Goal: Task Accomplishment & Management: Manage account settings

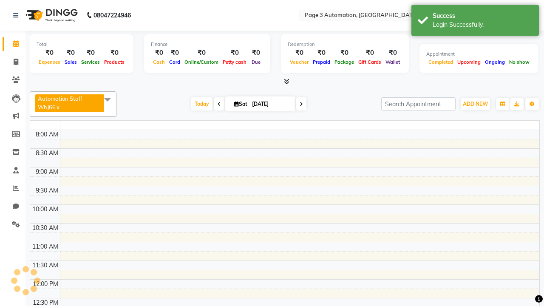
select select "en"
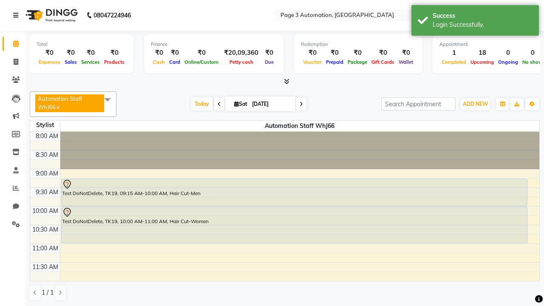
click at [17, 15] on icon at bounding box center [15, 15] width 5 height 6
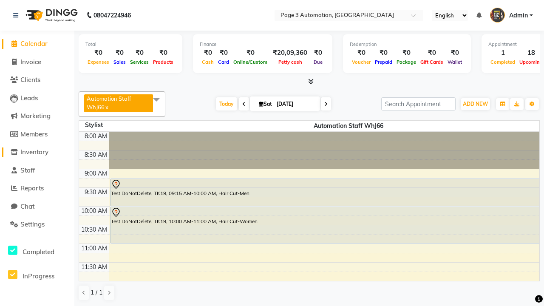
click at [37, 152] on span "Inventory" at bounding box center [34, 152] width 28 height 8
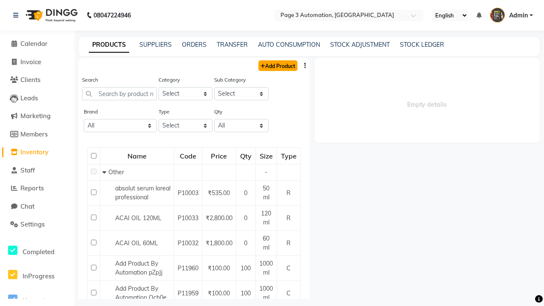
click at [277, 65] on link "Add Product" at bounding box center [277, 65] width 39 height 11
select select "true"
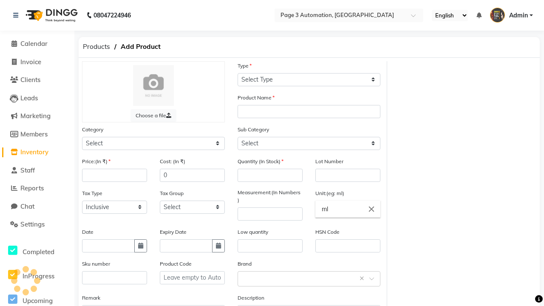
select select "C"
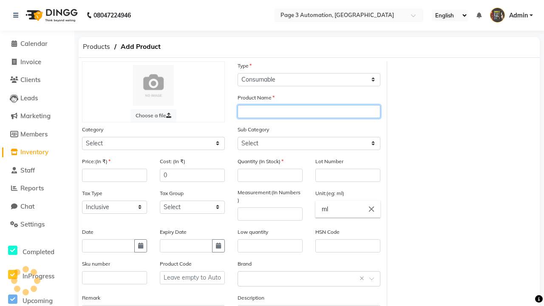
type input "Add Product By Automation NjUi3"
select select "41401000"
type input "Add Product By Automation NjUi3"
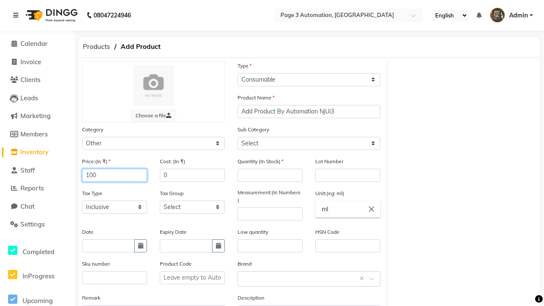
type input "100"
type input "150"
type input "100"
select select "41401002"
type input "100"
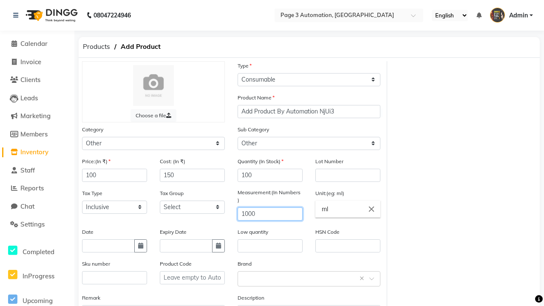
type input "1000"
type textarea "This Product is Created by Automation"
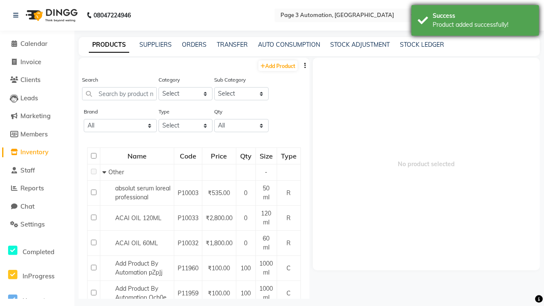
click at [475, 22] on div "Product added successfully!" at bounding box center [483, 24] width 100 height 9
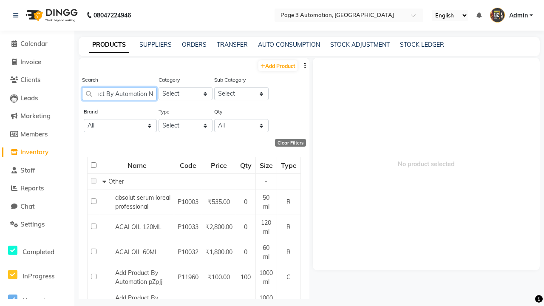
scroll to position [0, 38]
type input "Add Product By Automation NjUi3"
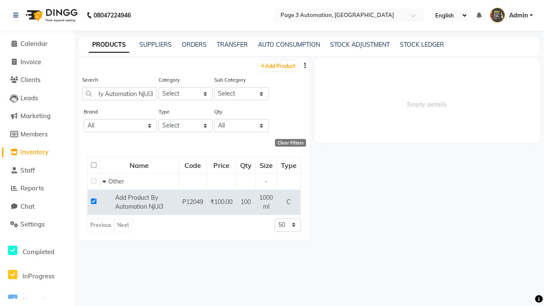
select select
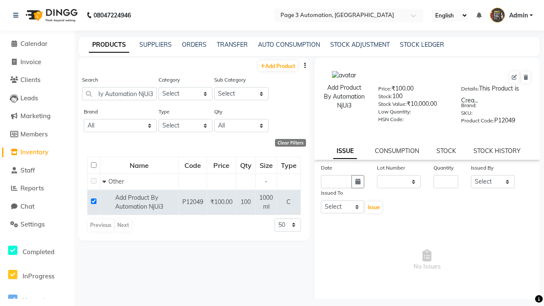
scroll to position [0, 0]
click at [514, 77] on icon at bounding box center [514, 77] width 5 height 5
select select "C"
select select "41401000"
select select "true"
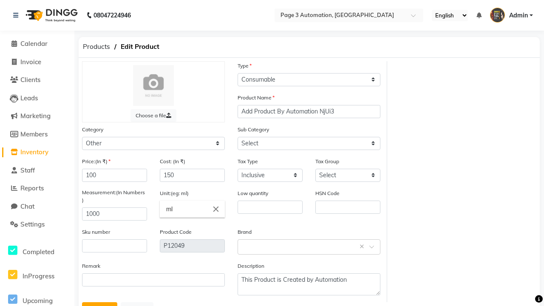
select select "41401002"
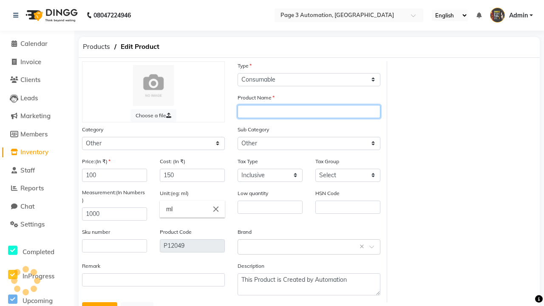
type input "Add Product By Automation NjUi3 update"
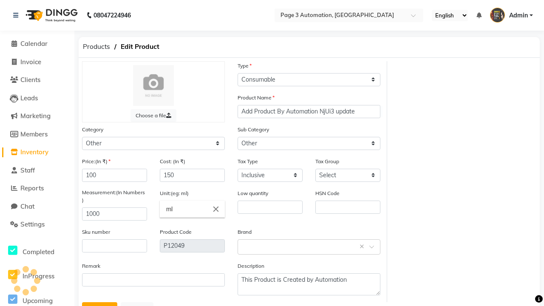
click at [99, 302] on button "Update" at bounding box center [99, 310] width 35 height 16
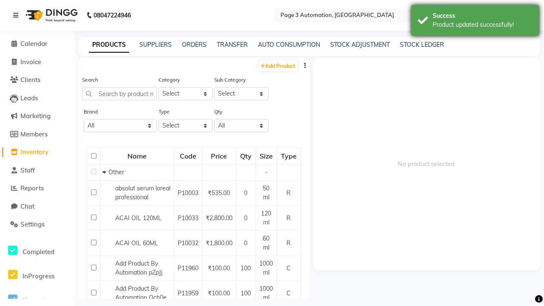
click at [475, 22] on div "Product updated successfully!" at bounding box center [483, 24] width 100 height 9
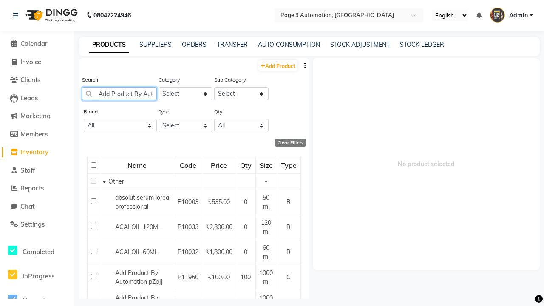
scroll to position [0, 59]
type input "Add Product By Automation NjUi3 update"
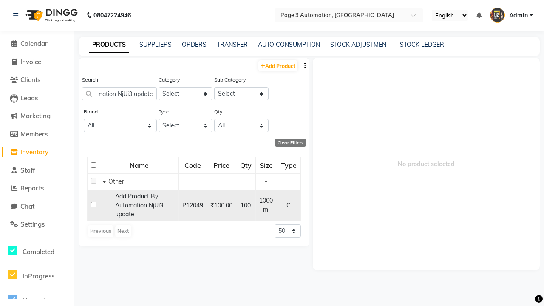
click at [94, 204] on input "checkbox" at bounding box center [94, 205] width 6 height 6
checkbox input "true"
select select
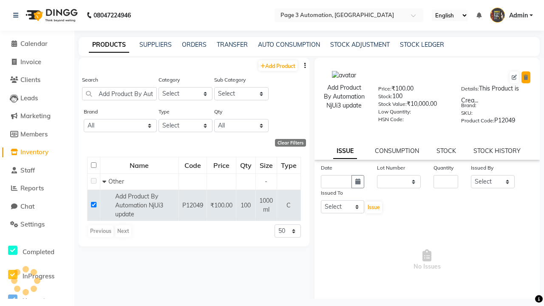
click at [526, 77] on icon at bounding box center [526, 77] width 5 height 5
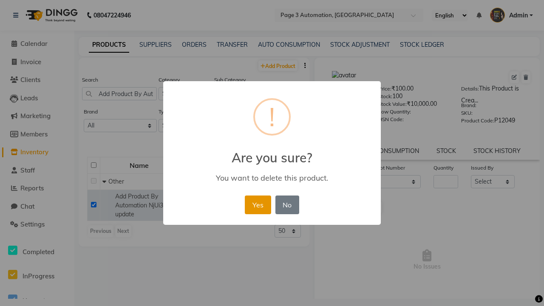
click at [258, 204] on button "Yes" at bounding box center [258, 205] width 26 height 19
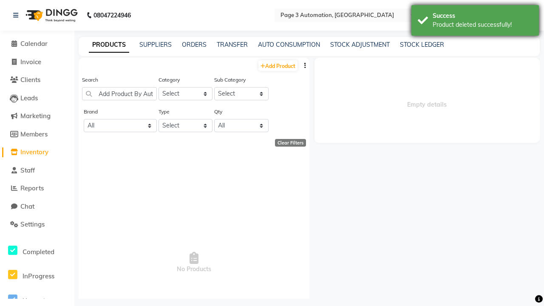
click at [475, 22] on div "Product deleted successfully!" at bounding box center [483, 24] width 100 height 9
click at [511, 15] on span "Admin" at bounding box center [518, 15] width 19 height 9
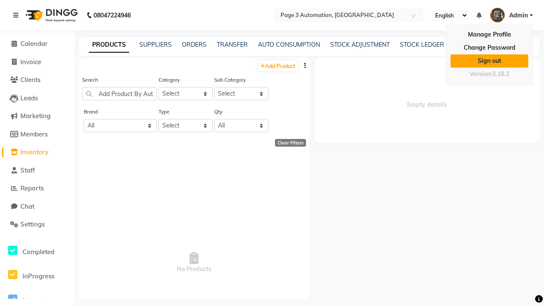
click at [489, 55] on link "Sign out" at bounding box center [490, 60] width 78 height 13
